Goal: Find specific page/section: Find specific page/section

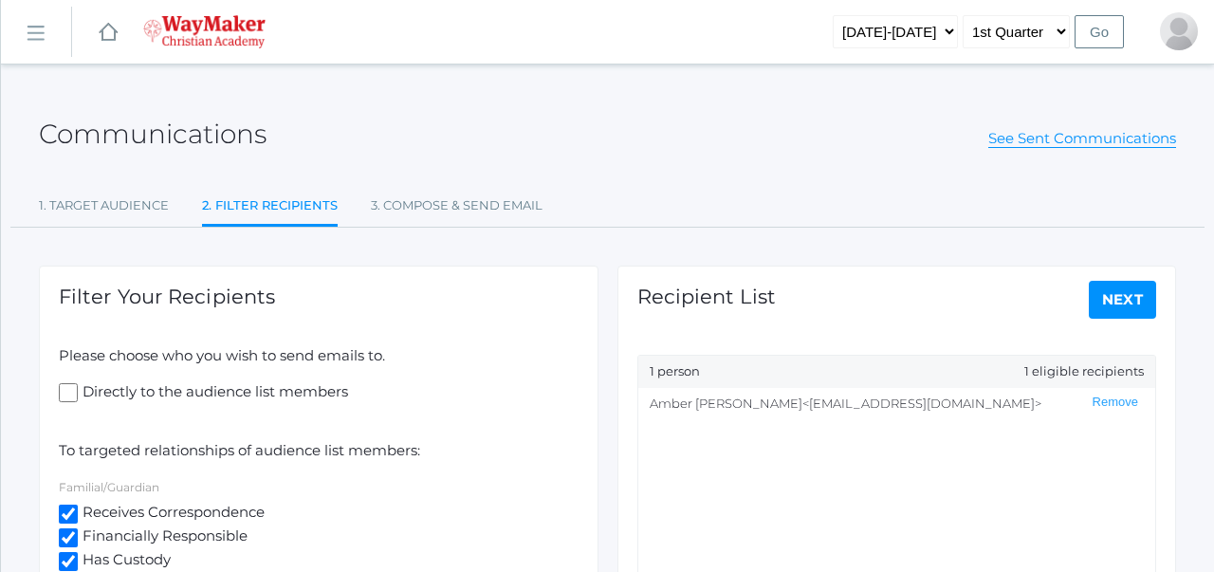
click at [51, 45] on link "icons/ui/navigation/hamburger Created with Sketch." at bounding box center [36, 32] width 70 height 51
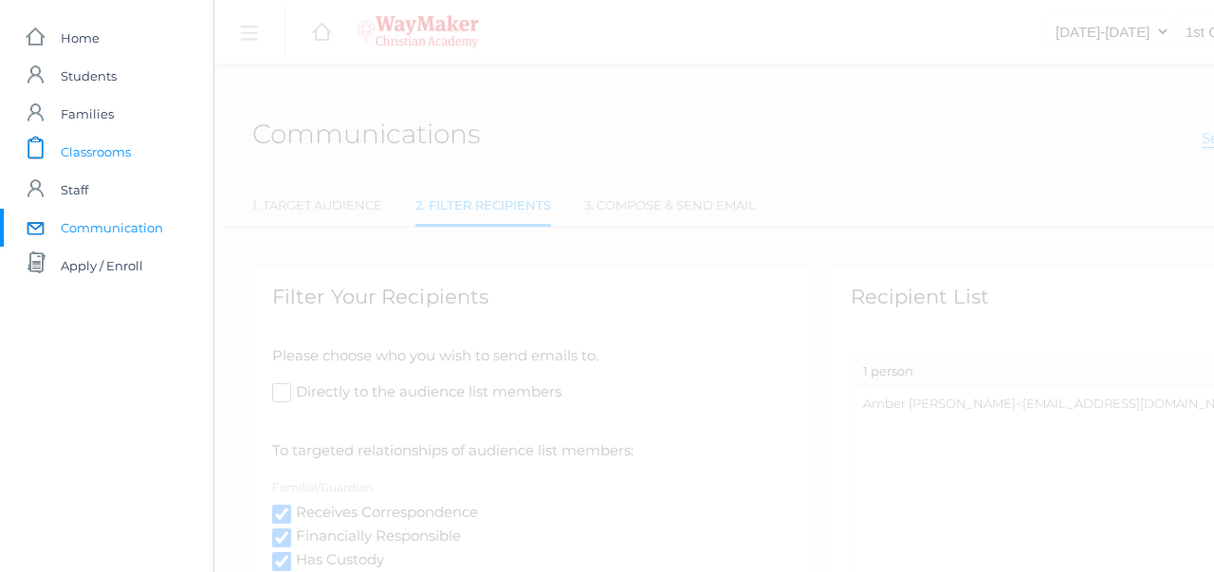
click at [78, 155] on span "Classrooms" at bounding box center [96, 152] width 70 height 38
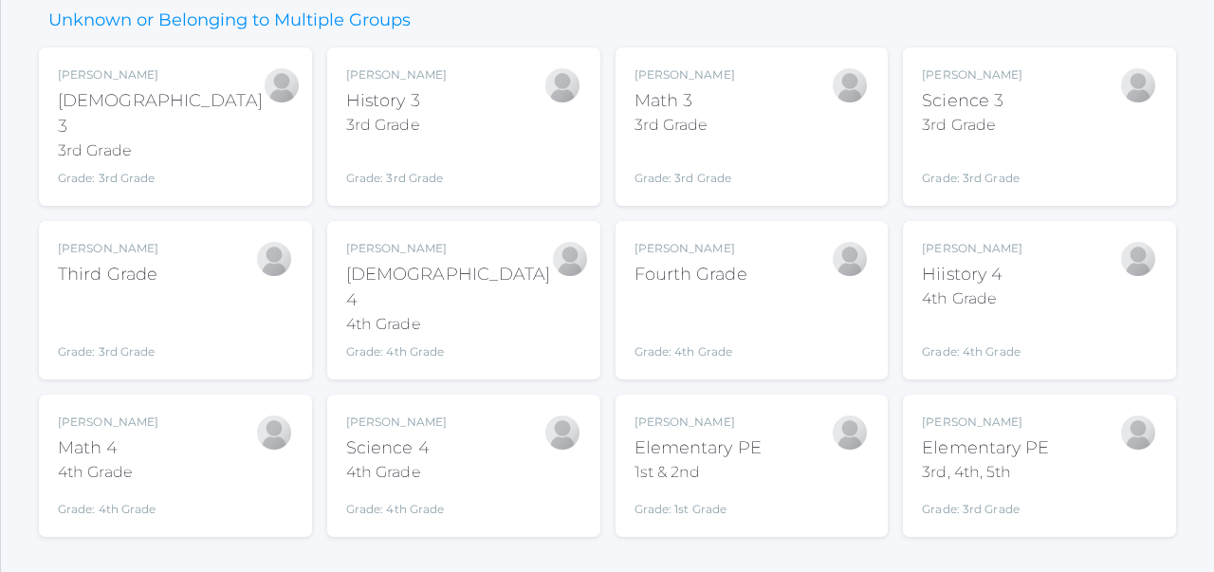
scroll to position [246, 0]
click at [156, 264] on div "Third Grade" at bounding box center [108, 274] width 101 height 26
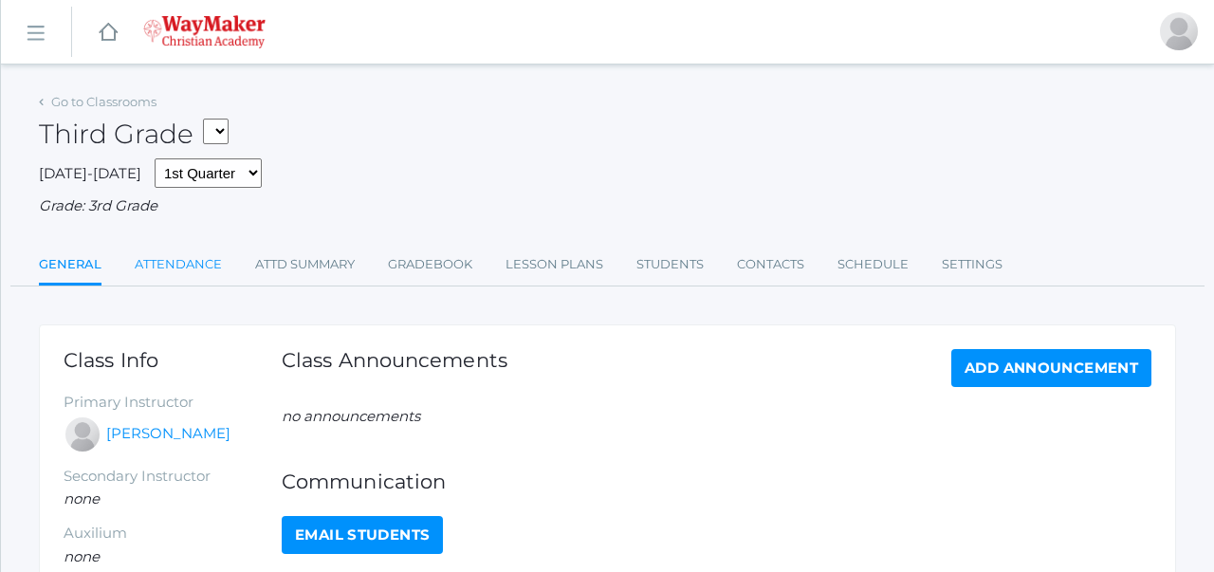
click at [200, 261] on link "Attendance" at bounding box center [178, 265] width 87 height 38
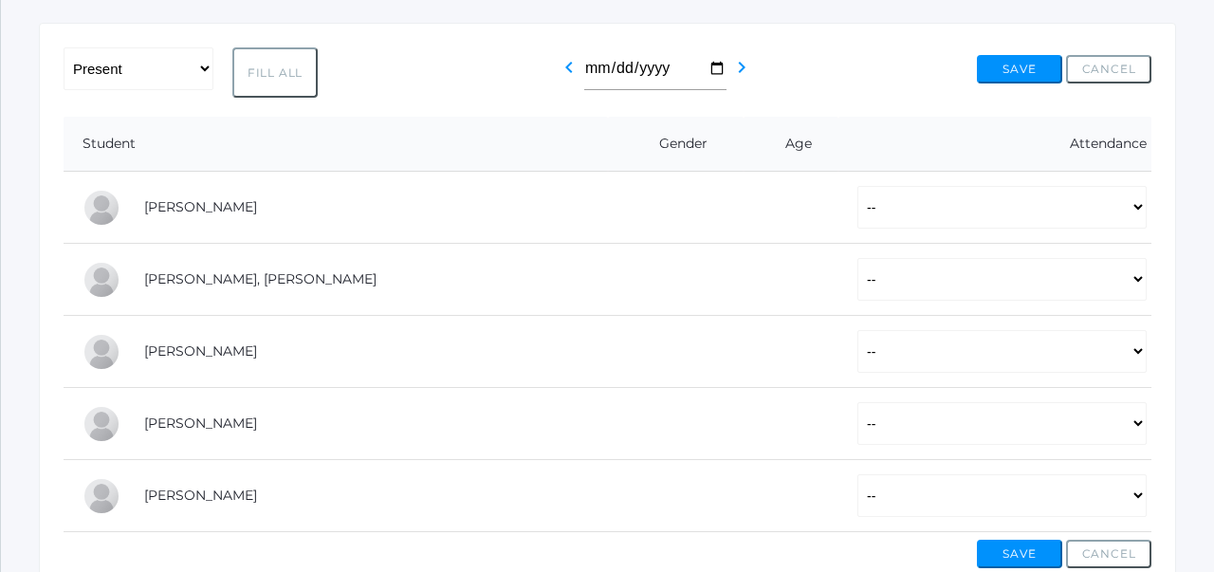
scroll to position [304, 0]
